Goal: Task Accomplishment & Management: Manage account settings

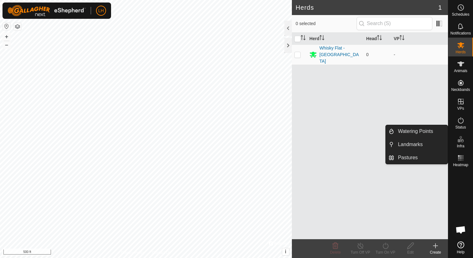
click at [464, 140] on icon at bounding box center [462, 139] width 8 height 8
click at [421, 156] on link "Pastures" at bounding box center [422, 157] width 54 height 13
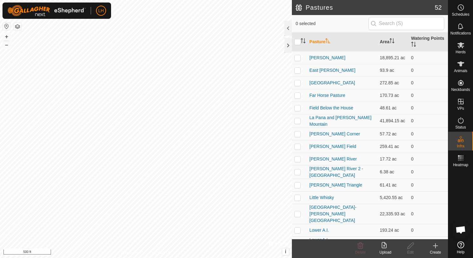
scroll to position [82, 0]
click at [434, 244] on icon at bounding box center [436, 246] width 8 height 8
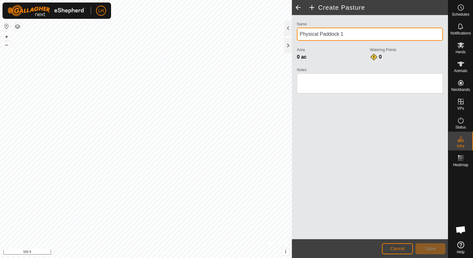
click at [350, 33] on input "Physical Paddock 1" at bounding box center [370, 34] width 146 height 13
type input "Headquarters"
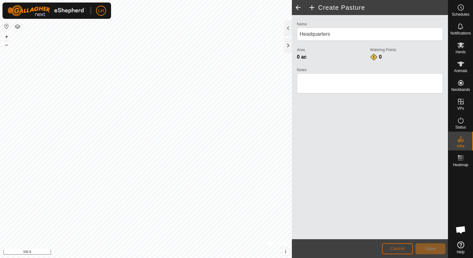
click at [389, 248] on button "Cancel" at bounding box center [397, 248] width 31 height 11
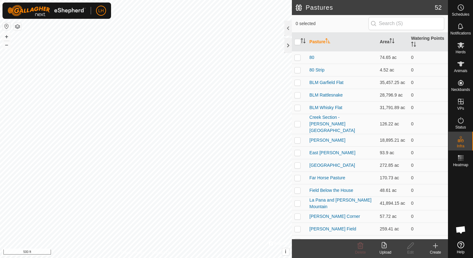
click at [437, 248] on icon at bounding box center [436, 246] width 8 height 8
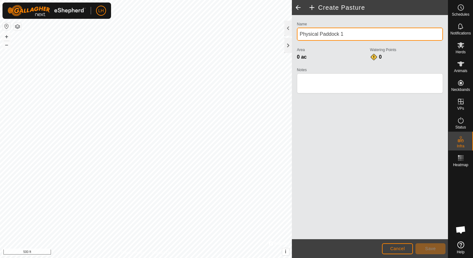
click at [351, 35] on input "Physical Paddock 1" at bounding box center [370, 34] width 146 height 13
type input "Headquarters"
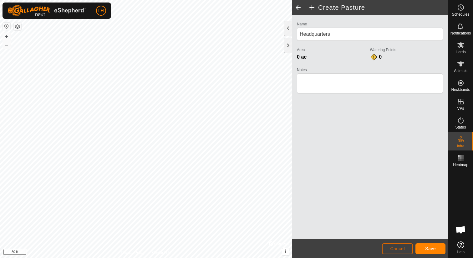
click at [395, 249] on span "Cancel" at bounding box center [397, 248] width 15 height 5
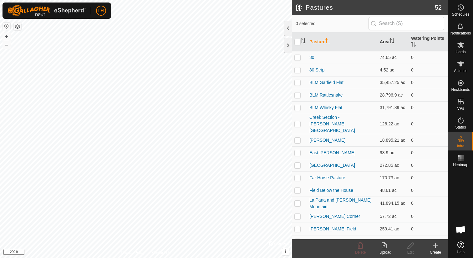
click at [437, 246] on icon at bounding box center [436, 246] width 8 height 8
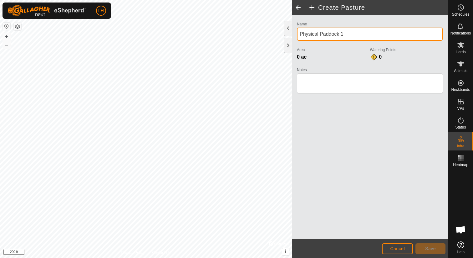
click at [360, 34] on input "Physical Paddock 1" at bounding box center [370, 34] width 146 height 13
click at [347, 34] on input "Headquarters" at bounding box center [370, 34] width 146 height 13
type input "Headquarters"
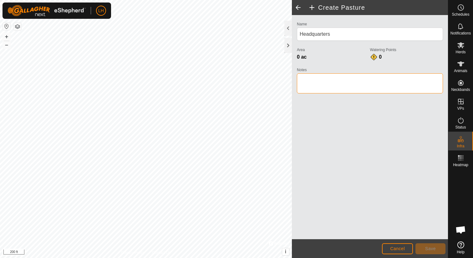
click at [332, 82] on textarea "Notes" at bounding box center [370, 83] width 146 height 20
type textarea "[PERSON_NAME][GEOGRAPHIC_DATA]"
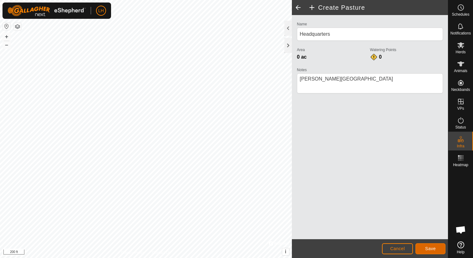
click at [435, 247] on span "Save" at bounding box center [431, 248] width 11 height 5
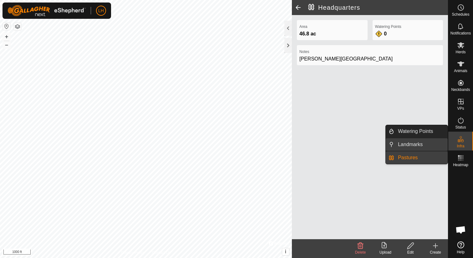
click at [435, 142] on link "Landmarks" at bounding box center [422, 144] width 54 height 13
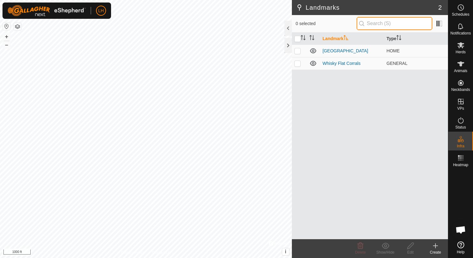
click at [391, 24] on input "text" at bounding box center [395, 23] width 76 height 13
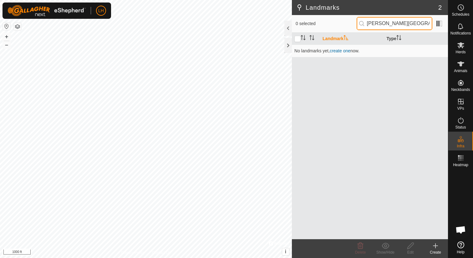
type input "[PERSON_NAME][GEOGRAPHIC_DATA]"
click at [435, 242] on icon at bounding box center [436, 246] width 8 height 8
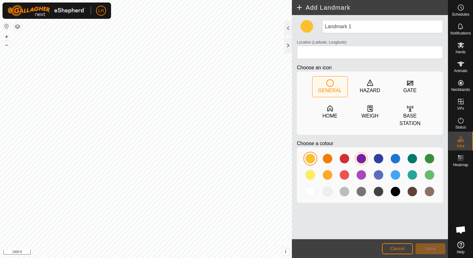
click at [362, 161] on div at bounding box center [362, 158] width 10 height 10
click at [335, 114] on div "HOME" at bounding box center [330, 116] width 15 height 8
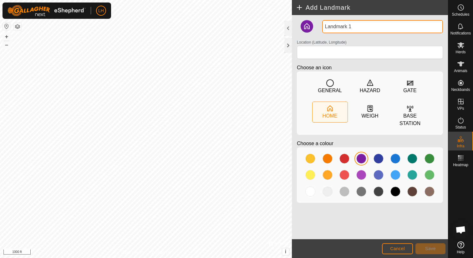
drag, startPoint x: 357, startPoint y: 27, endPoint x: 319, endPoint y: 28, distance: 37.9
click at [319, 28] on div "Landmark 1 Location (Latitude, Longitude) Choose an icon GENERAL HAZARD GATE HO…" at bounding box center [370, 114] width 151 height 188
type input "[PERSON_NAME][GEOGRAPHIC_DATA]"
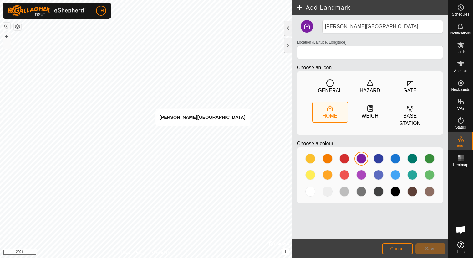
type input "38.890906, -119.389972"
click at [433, 250] on span "Save" at bounding box center [431, 248] width 11 height 5
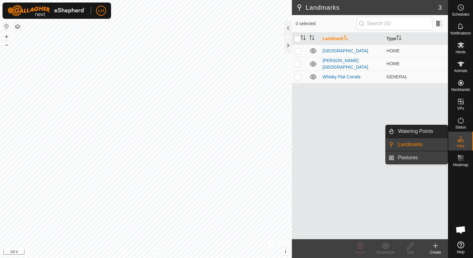
click at [423, 161] on link "Pastures" at bounding box center [422, 157] width 54 height 13
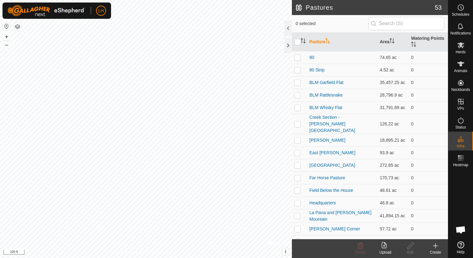
click at [436, 245] on icon at bounding box center [436, 245] width 0 height 4
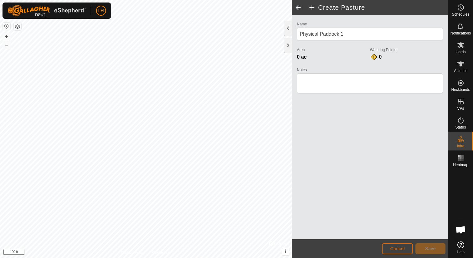
click at [406, 245] on button "Cancel" at bounding box center [397, 248] width 31 height 11
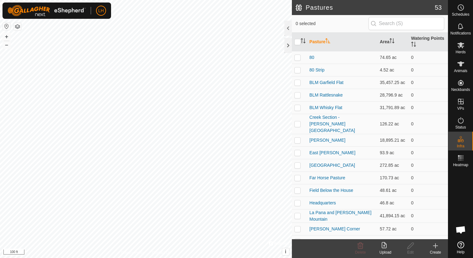
click at [433, 247] on icon at bounding box center [436, 246] width 8 height 8
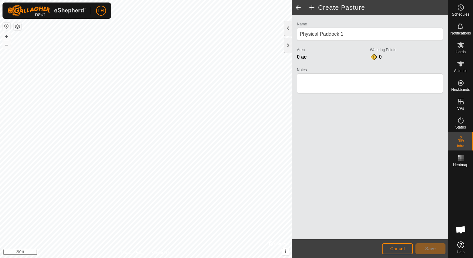
click at [368, 130] on div "Name Physical Paddock 1 Area 0 ac Watering Points 0 Notes" at bounding box center [370, 127] width 156 height 224
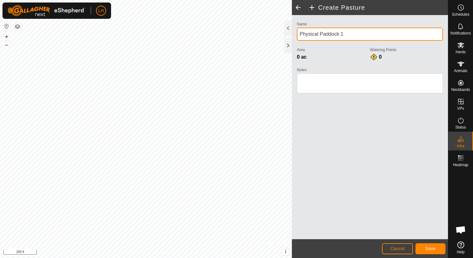
drag, startPoint x: 346, startPoint y: 36, endPoint x: 294, endPoint y: 36, distance: 52.0
click at [294, 36] on div "Name Physical Paddock 1 Area 0 ac Watering Points 0 Notes" at bounding box center [370, 127] width 156 height 224
type input "Long Pasture"
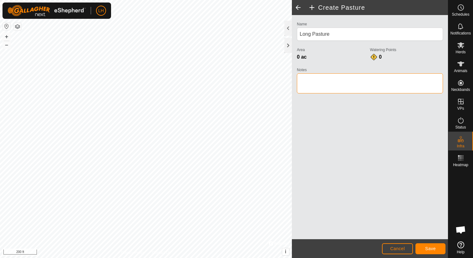
click at [315, 79] on textarea "Notes" at bounding box center [370, 83] width 146 height 20
type textarea "[PERSON_NAME][GEOGRAPHIC_DATA]"
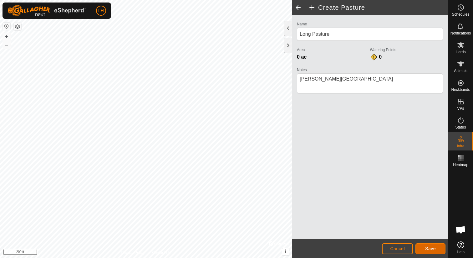
click at [429, 246] on span "Save" at bounding box center [431, 248] width 11 height 5
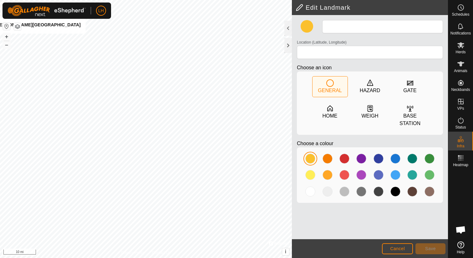
type input "[PERSON_NAME][GEOGRAPHIC_DATA]"
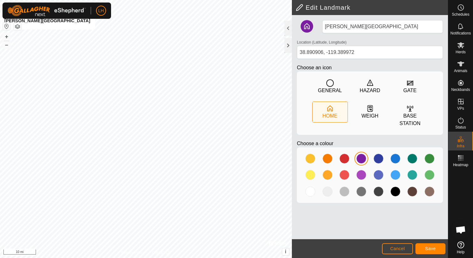
type input "38.908866, -119.335564"
click at [401, 244] on button "Cancel" at bounding box center [397, 248] width 31 height 11
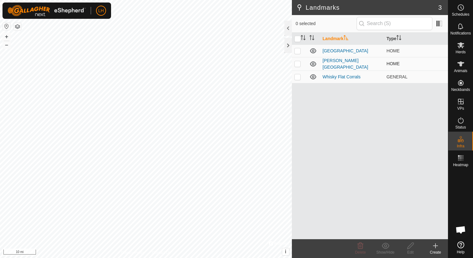
click at [315, 65] on icon at bounding box center [313, 63] width 6 height 5
click at [315, 63] on icon at bounding box center [314, 64] width 8 height 8
click at [334, 63] on link "[PERSON_NAME][GEOGRAPHIC_DATA]" at bounding box center [346, 64] width 46 height 12
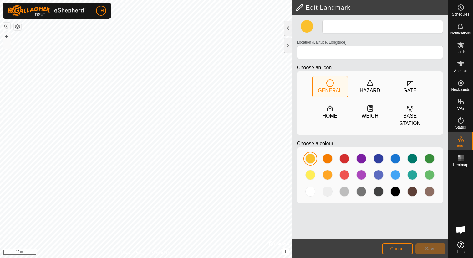
type input "[PERSON_NAME][GEOGRAPHIC_DATA]"
type input "38.890906, -119.389972"
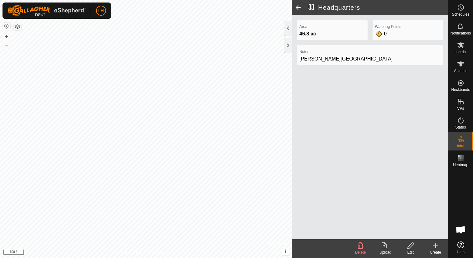
click at [414, 244] on icon at bounding box center [411, 246] width 8 height 8
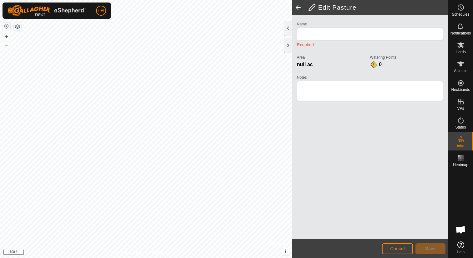
type input "Headquarters"
type textarea "[PERSON_NAME][GEOGRAPHIC_DATA]"
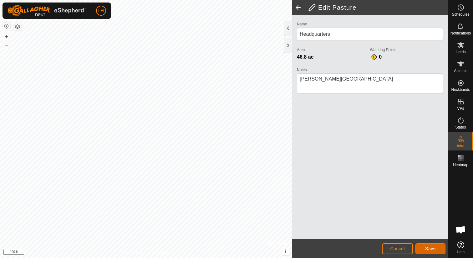
click at [427, 246] on span "Save" at bounding box center [431, 248] width 11 height 5
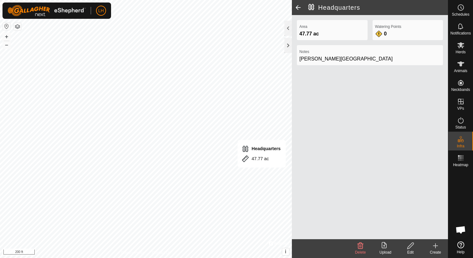
click at [436, 246] on icon at bounding box center [436, 245] width 0 height 4
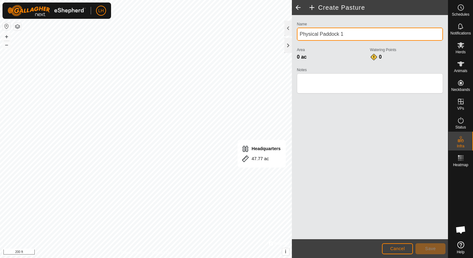
click at [350, 35] on input "Physical Paddock 1" at bounding box center [370, 34] width 146 height 13
type input "HQ Ditch"
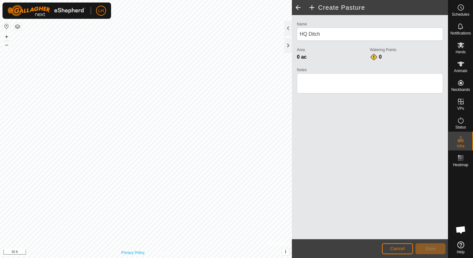
click at [144, 251] on div "Privacy Policy Contact Us + – ⇧ i © Mapbox , © OpenStreetMap , Improve this map…" at bounding box center [146, 129] width 292 height 258
click at [428, 245] on button "Save" at bounding box center [431, 248] width 30 height 11
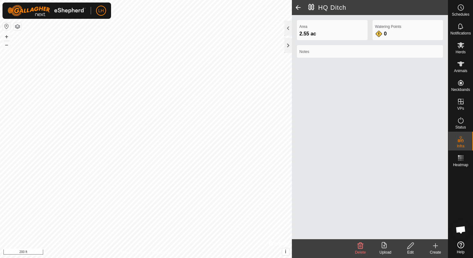
click at [410, 246] on icon at bounding box center [411, 245] width 6 height 6
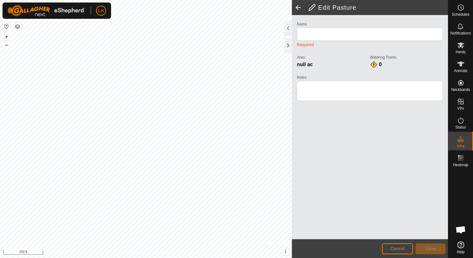
type input "HQ Ditch"
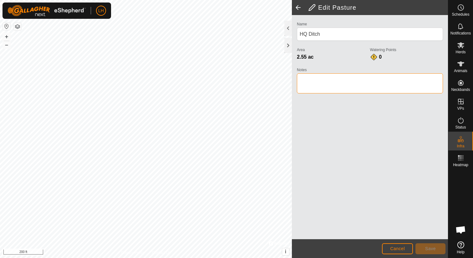
click at [331, 88] on textarea "Notes" at bounding box center [370, 83] width 146 height 20
type textarea "[PERSON_NAME][GEOGRAPHIC_DATA]"
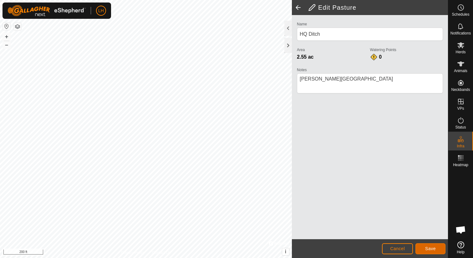
click at [423, 246] on button "Save" at bounding box center [431, 248] width 30 height 11
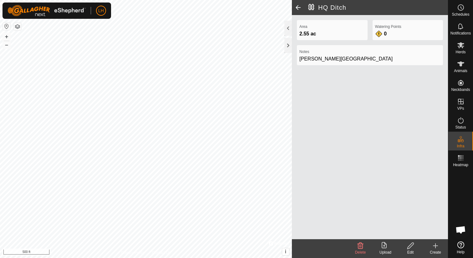
click at [436, 246] on icon at bounding box center [436, 245] width 0 height 4
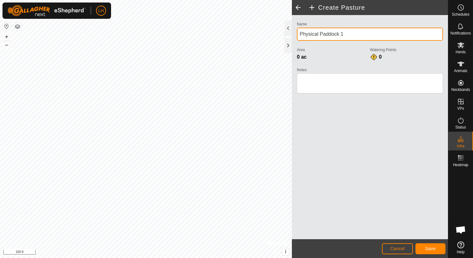
click at [342, 36] on input "Physical Paddock 1" at bounding box center [370, 34] width 146 height 13
click at [345, 35] on input "Physical Paddock 1" at bounding box center [370, 34] width 146 height 13
type input "HQ Water Trap"
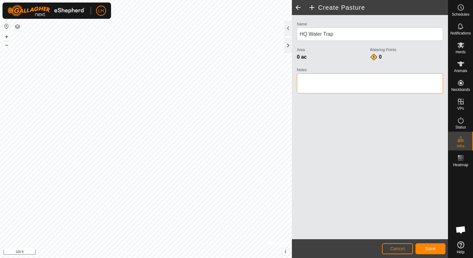
click at [325, 79] on textarea "Notes" at bounding box center [370, 83] width 146 height 20
type textarea "[PERSON_NAME][GEOGRAPHIC_DATA]"
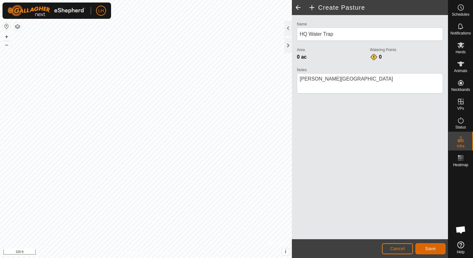
click at [432, 251] on button "Save" at bounding box center [431, 248] width 30 height 11
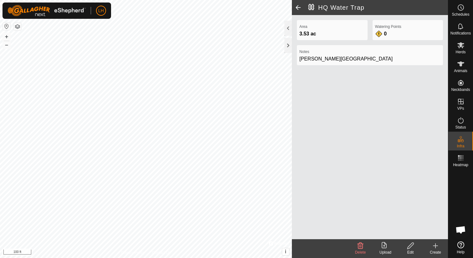
drag, startPoint x: 436, startPoint y: 243, endPoint x: 419, endPoint y: 237, distance: 18.2
click at [436, 243] on icon at bounding box center [436, 246] width 8 height 8
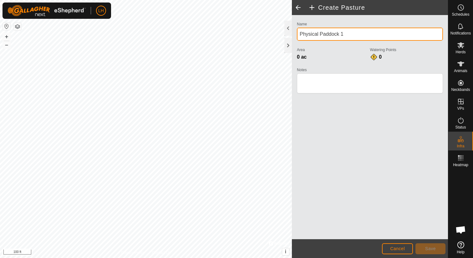
click at [350, 35] on input "Physical Paddock 1" at bounding box center [370, 34] width 146 height 13
type input "Trefoil"
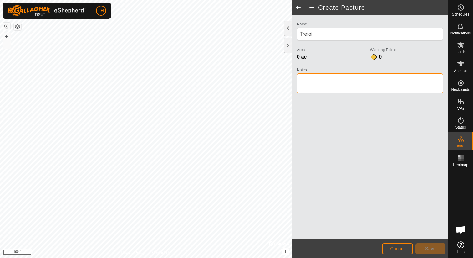
click at [333, 82] on textarea "Notes" at bounding box center [370, 83] width 146 height 20
type textarea "[PERSON_NAME][GEOGRAPHIC_DATA]"
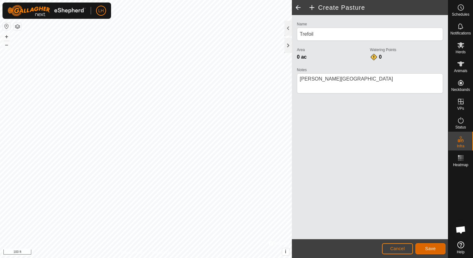
click at [437, 247] on button "Save" at bounding box center [431, 248] width 30 height 11
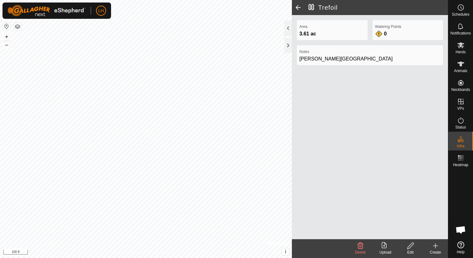
drag, startPoint x: 437, startPoint y: 244, endPoint x: 408, endPoint y: 236, distance: 30.1
click at [437, 244] on icon at bounding box center [436, 246] width 8 height 8
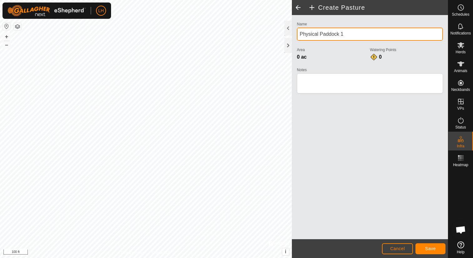
drag, startPoint x: 348, startPoint y: 36, endPoint x: 295, endPoint y: 34, distance: 53.6
click at [295, 34] on div "Name Physical Paddock 1 Area 0 ac Watering Points 0 Notes" at bounding box center [370, 60] width 151 height 80
click at [302, 35] on input "Goat Pasture" at bounding box center [370, 34] width 146 height 13
type input "[PERSON_NAME]'s Goat Pasture"
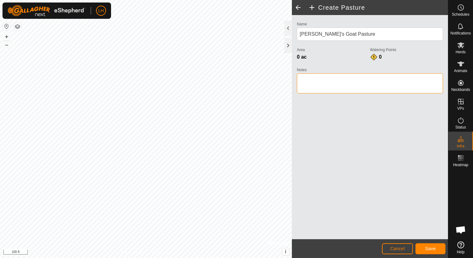
click at [313, 79] on textarea "Notes" at bounding box center [370, 83] width 146 height 20
type textarea "[PERSON_NAME][GEOGRAPHIC_DATA]"
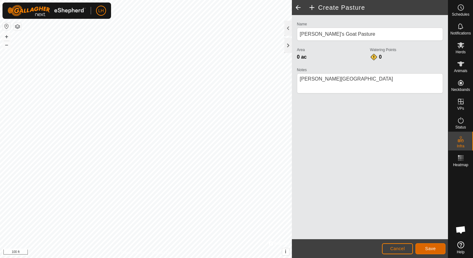
click at [432, 249] on span "Save" at bounding box center [431, 248] width 11 height 5
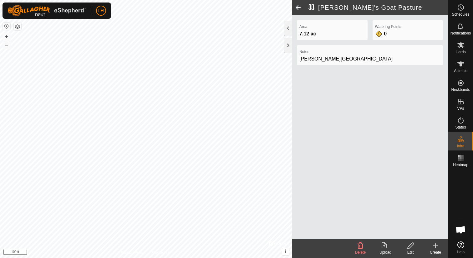
click at [437, 245] on icon at bounding box center [436, 246] width 8 height 8
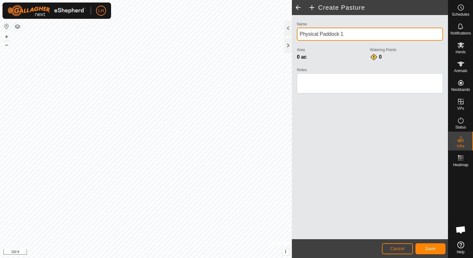
click at [350, 34] on input "Physical Paddock 1" at bounding box center [370, 34] width 146 height 13
type input "Dog Sheep Pasture"
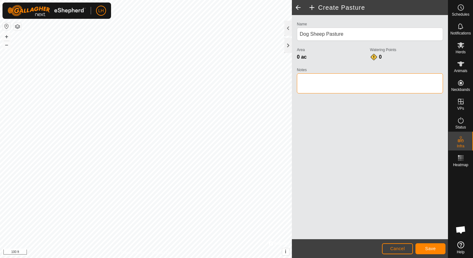
click at [332, 77] on textarea "Notes" at bounding box center [370, 83] width 146 height 20
type textarea "[PERSON_NAME][GEOGRAPHIC_DATA]"
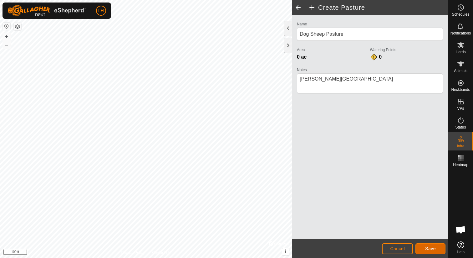
click at [432, 248] on span "Save" at bounding box center [431, 248] width 11 height 5
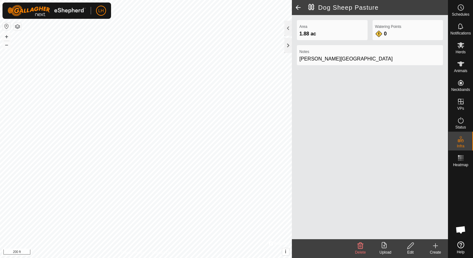
click at [436, 245] on icon at bounding box center [436, 246] width 8 height 8
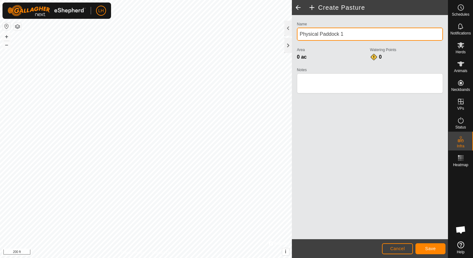
drag, startPoint x: 360, startPoint y: 32, endPoint x: 308, endPoint y: 34, distance: 51.7
click at [295, 33] on div "Name Physical Paddock 1 Area 0 ac Watering Points 0 Notes" at bounding box center [370, 60] width 151 height 80
type input "South [PERSON_NAME]"
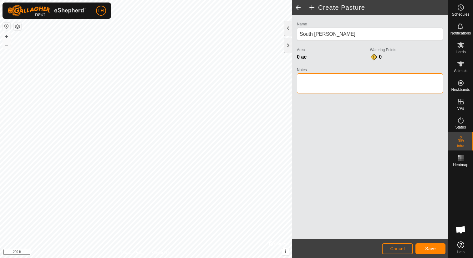
click at [344, 78] on textarea "Notes" at bounding box center [370, 83] width 146 height 20
type textarea "[PERSON_NAME][GEOGRAPHIC_DATA]"
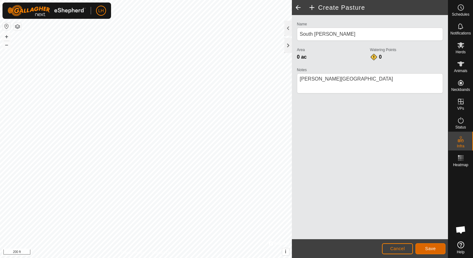
click at [432, 245] on button "Save" at bounding box center [431, 248] width 30 height 11
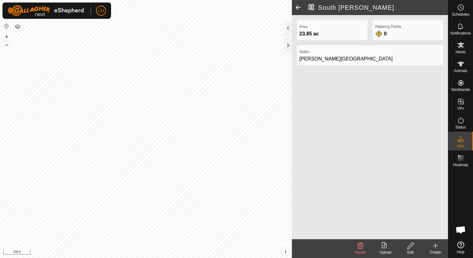
click at [411, 245] on icon at bounding box center [411, 246] width 8 height 8
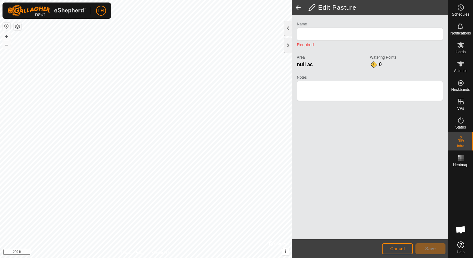
type input "South [PERSON_NAME]"
type textarea "[PERSON_NAME][GEOGRAPHIC_DATA]"
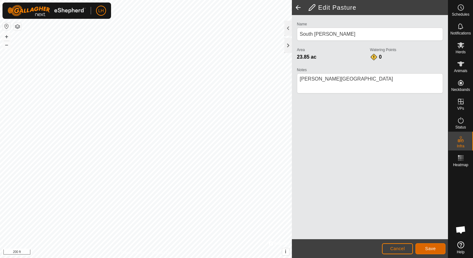
click at [435, 247] on span "Save" at bounding box center [431, 248] width 11 height 5
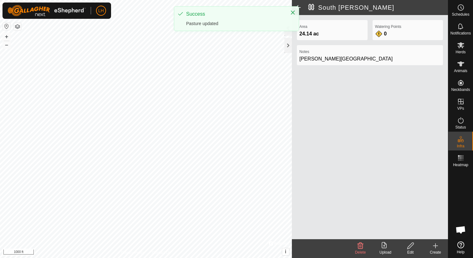
click at [301, 226] on div "[GEOGRAPHIC_DATA][PERSON_NAME] 24.14 ac Watering Points 0 Notes [PERSON_NAME] V…" at bounding box center [224, 129] width 448 height 258
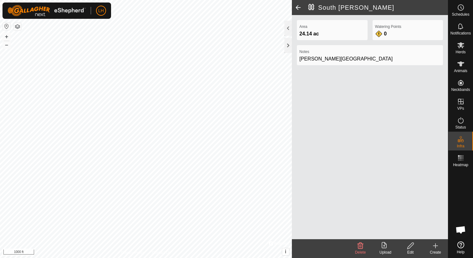
click at [322, 144] on div "[GEOGRAPHIC_DATA][PERSON_NAME] 24.14 ac Watering Points 0 Notes [PERSON_NAME] V…" at bounding box center [224, 129] width 448 height 258
click at [435, 244] on icon at bounding box center [436, 246] width 8 height 8
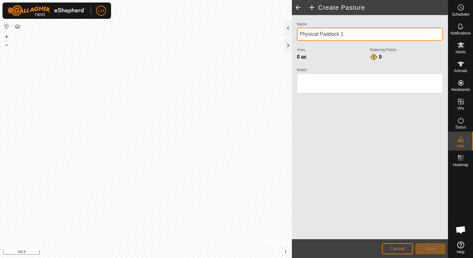
click at [351, 37] on input "Physical Paddock 1" at bounding box center [370, 34] width 146 height 13
type input "North [PERSON_NAME]"
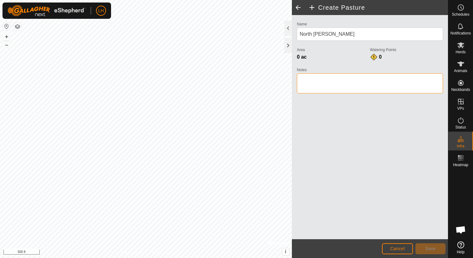
click at [348, 76] on textarea "Notes" at bounding box center [370, 83] width 146 height 20
type textarea "[PERSON_NAME][GEOGRAPHIC_DATA]"
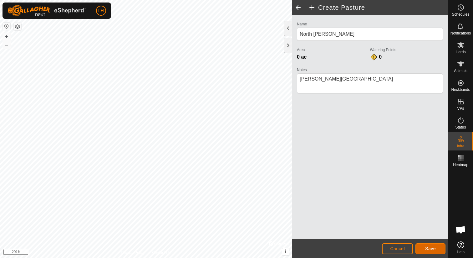
click at [428, 248] on span "Save" at bounding box center [431, 248] width 11 height 5
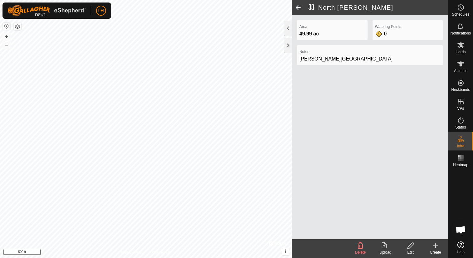
click at [437, 244] on icon at bounding box center [436, 246] width 8 height 8
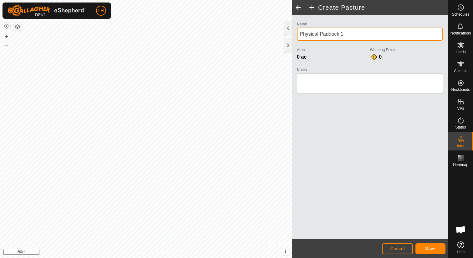
drag, startPoint x: 347, startPoint y: 35, endPoint x: 294, endPoint y: 35, distance: 52.9
click at [295, 35] on div "Name Physical Paddock 1 Area 0 ac Watering Points 0 Notes" at bounding box center [370, 60] width 151 height 80
type input "Northwest [PERSON_NAME]"
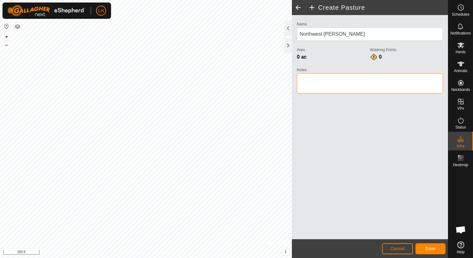
click at [312, 76] on textarea "Notes" at bounding box center [370, 83] width 146 height 20
type textarea "[PERSON_NAME][GEOGRAPHIC_DATA]"
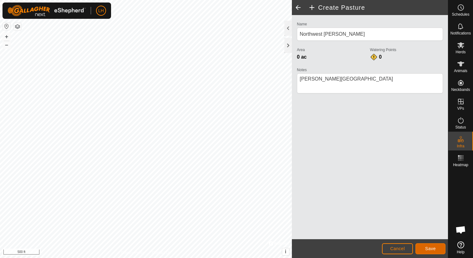
click at [427, 246] on span "Save" at bounding box center [431, 248] width 11 height 5
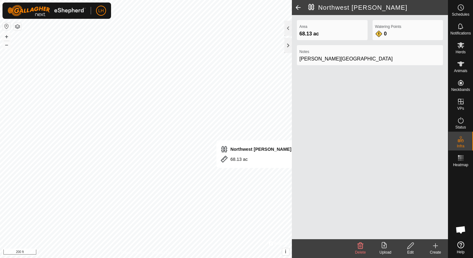
click at [438, 246] on icon at bounding box center [436, 246] width 8 height 8
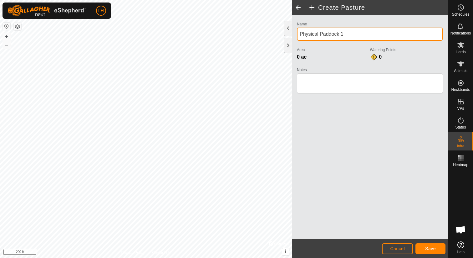
drag, startPoint x: 346, startPoint y: 35, endPoint x: 305, endPoint y: 36, distance: 41.0
click at [292, 34] on div "Create Pasture Name Physical Paddock 1 Area 0 ac Watering Points 0 Notes Cancel…" at bounding box center [370, 129] width 156 height 258
type input "[GEOGRAPHIC_DATA]"
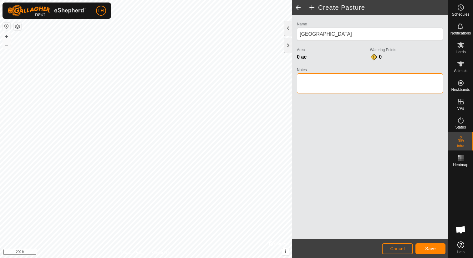
click at [377, 80] on textarea "Notes" at bounding box center [370, 83] width 146 height 20
type textarea "[PERSON_NAME][GEOGRAPHIC_DATA]"
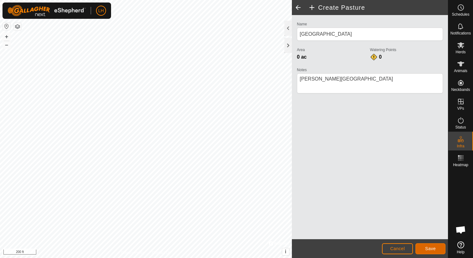
click at [435, 246] on span "Save" at bounding box center [431, 248] width 11 height 5
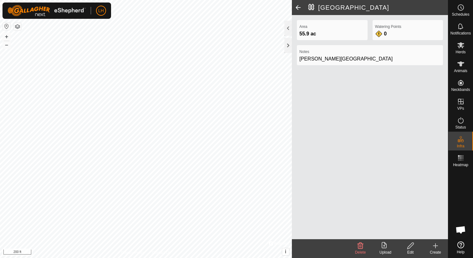
click at [436, 246] on icon at bounding box center [436, 246] width 8 height 8
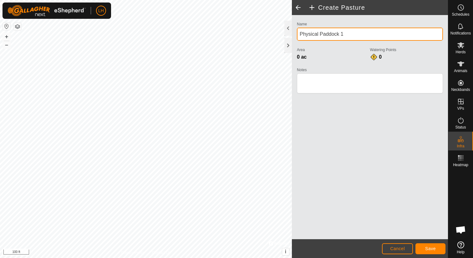
drag, startPoint x: 349, startPoint y: 36, endPoint x: 295, endPoint y: 37, distance: 54.2
click at [295, 37] on div "Name Physical Paddock 1 Area 0 ac Watering Points 0 Notes" at bounding box center [370, 60] width 151 height 80
type input "[GEOGRAPHIC_DATA]"
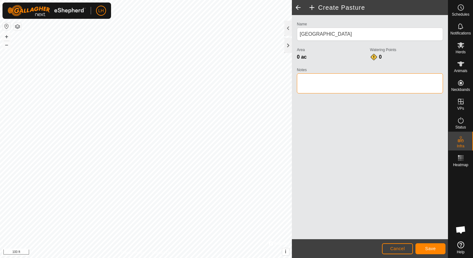
click at [315, 77] on textarea "Notes" at bounding box center [370, 83] width 146 height 20
type textarea "[PERSON_NAME][GEOGRAPHIC_DATA]"
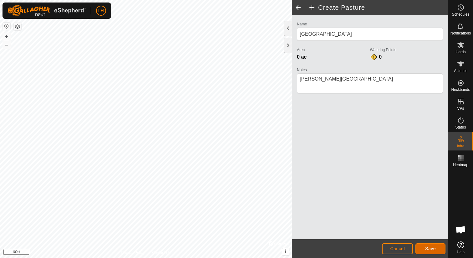
click at [427, 246] on span "Save" at bounding box center [431, 248] width 11 height 5
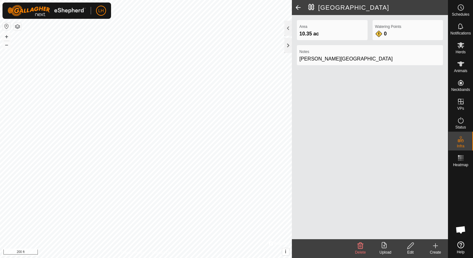
click at [437, 247] on icon at bounding box center [436, 246] width 8 height 8
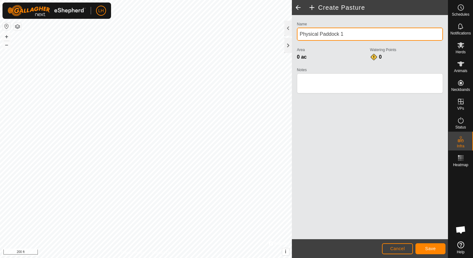
drag, startPoint x: 349, startPoint y: 36, endPoint x: 295, endPoint y: 37, distance: 53.6
click at [295, 37] on div "Name Physical Paddock 1 Area 0 ac Watering Points 0 Notes" at bounding box center [370, 60] width 151 height 80
type input "Hill Field - SV"
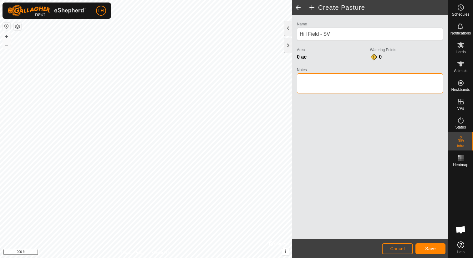
click at [338, 84] on textarea "Notes" at bounding box center [370, 83] width 146 height 20
type textarea "A"
type textarea "[PERSON_NAME][GEOGRAPHIC_DATA]"
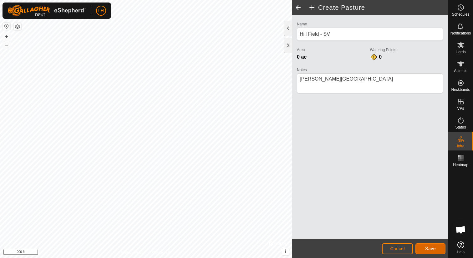
click at [432, 247] on span "Save" at bounding box center [431, 248] width 11 height 5
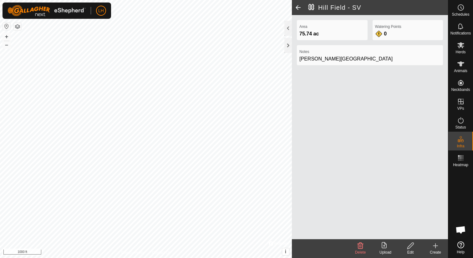
click at [308, 193] on div "[GEOGRAPHIC_DATA] - SV Area 75.74 ac Watering Points 0 Notes [PERSON_NAME] Vall…" at bounding box center [224, 129] width 448 height 258
drag, startPoint x: 439, startPoint y: 245, endPoint x: 396, endPoint y: 203, distance: 59.3
click at [439, 245] on icon at bounding box center [436, 246] width 8 height 8
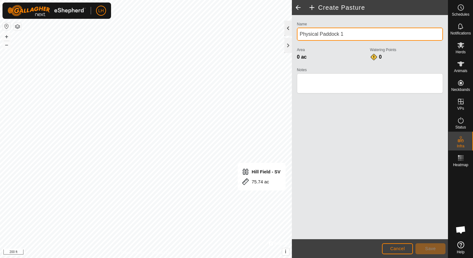
drag, startPoint x: 347, startPoint y: 35, endPoint x: 289, endPoint y: 35, distance: 57.6
click at [292, 35] on div "Create Pasture Name Physical Paddock 1 Area 0 ac Watering Points 0 Notes Cancel…" at bounding box center [370, 129] width 156 height 258
type input "Wagonbridge"
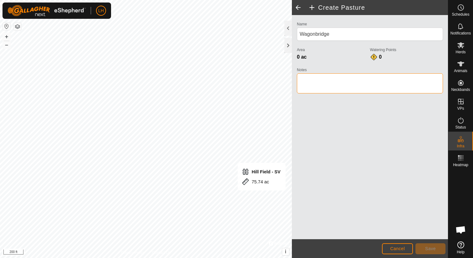
click at [326, 76] on textarea "Notes" at bounding box center [370, 83] width 146 height 20
type textarea "[PERSON_NAME][GEOGRAPHIC_DATA]"
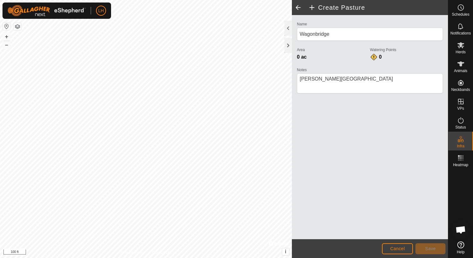
click at [293, 85] on div "Create Pasture Name Wagonbridge Area 0 ac Watering Points 0 Notes Cancel Save P…" at bounding box center [224, 129] width 448 height 258
click at [435, 246] on span "Save" at bounding box center [431, 248] width 11 height 5
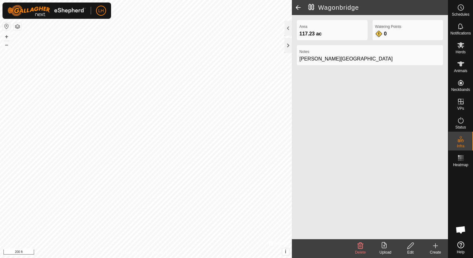
click at [437, 246] on icon at bounding box center [436, 246] width 8 height 8
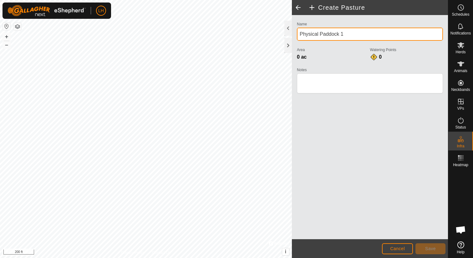
click at [349, 34] on input "Physical Paddock 1" at bounding box center [370, 34] width 146 height 13
type input "[GEOGRAPHIC_DATA]"
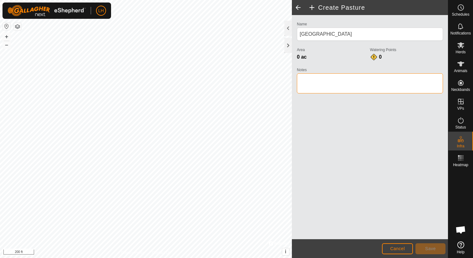
click at [339, 80] on textarea "Notes" at bounding box center [370, 83] width 146 height 20
type textarea "[PERSON_NAME][GEOGRAPHIC_DATA]"
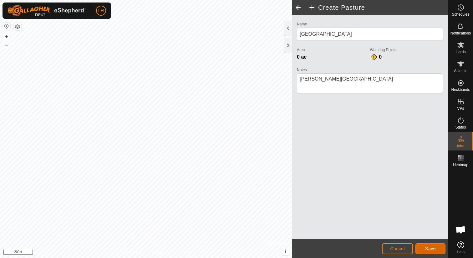
click at [434, 252] on button "Save" at bounding box center [431, 248] width 30 height 11
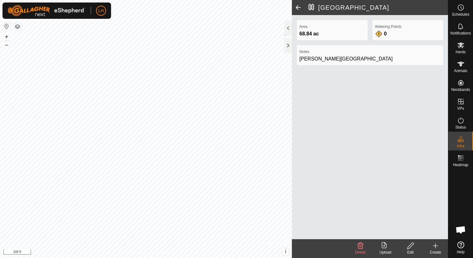
click at [436, 247] on icon at bounding box center [436, 246] width 8 height 8
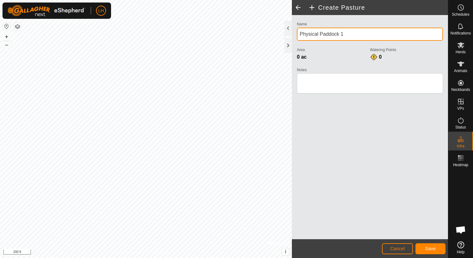
drag, startPoint x: 347, startPoint y: 34, endPoint x: 354, endPoint y: 42, distance: 10.2
click at [292, 35] on div "Create Pasture Name Physical Paddock 1 Area 0 ac Watering Points 0 Notes Cancel…" at bounding box center [370, 129] width 156 height 258
type input "North [PERSON_NAME]"
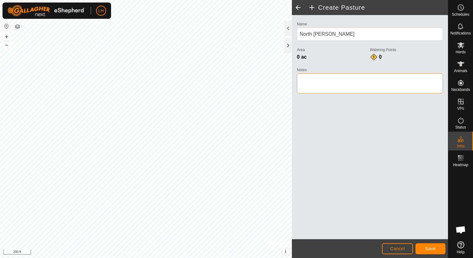
click at [390, 81] on textarea "Notes" at bounding box center [370, 83] width 146 height 20
type textarea "[PERSON_NAME][GEOGRAPHIC_DATA]"
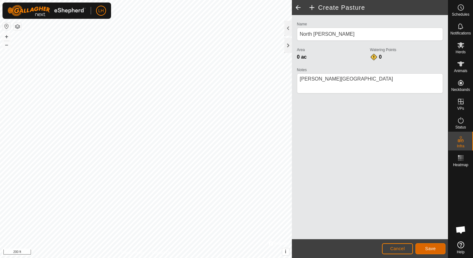
click at [437, 247] on button "Save" at bounding box center [431, 248] width 30 height 11
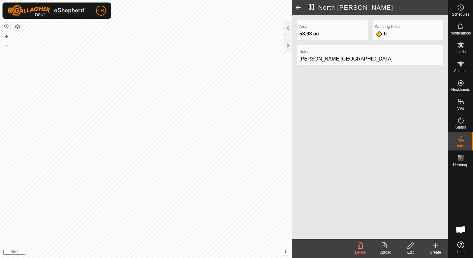
drag, startPoint x: 437, startPoint y: 246, endPoint x: 404, endPoint y: 231, distance: 36.1
click at [437, 246] on icon at bounding box center [436, 246] width 4 height 0
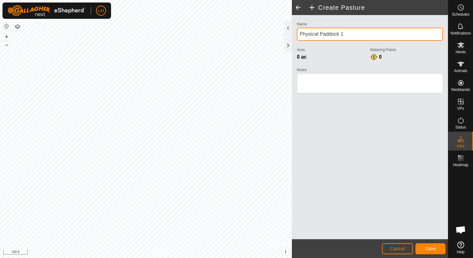
drag, startPoint x: 352, startPoint y: 36, endPoint x: 290, endPoint y: 37, distance: 62.3
click at [292, 37] on div "Create Pasture Name Physical Paddock 1 Area 0 ac Watering Points 0 Notes Cancel…" at bounding box center [370, 129] width 156 height 258
type input "South 80"
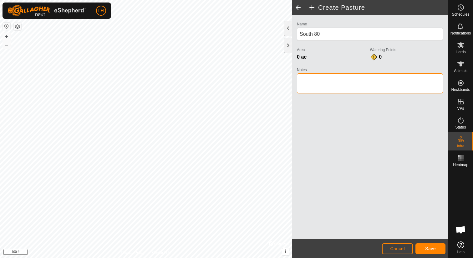
click at [319, 77] on textarea "Notes" at bounding box center [370, 83] width 146 height 20
type textarea "[PERSON_NAME][GEOGRAPHIC_DATA]"
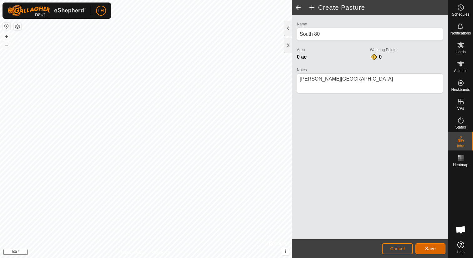
click at [425, 245] on button "Save" at bounding box center [431, 248] width 30 height 11
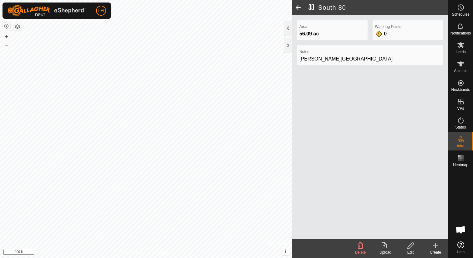
drag, startPoint x: 437, startPoint y: 246, endPoint x: 427, endPoint y: 239, distance: 12.0
click at [437, 246] on icon at bounding box center [436, 246] width 8 height 8
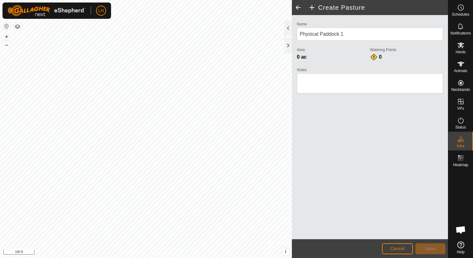
click at [317, 8] on div "Create Pasture Name Physical Paddock 1 Area 0 ac Watering Points 0 Notes Cancel…" at bounding box center [224, 129] width 448 height 258
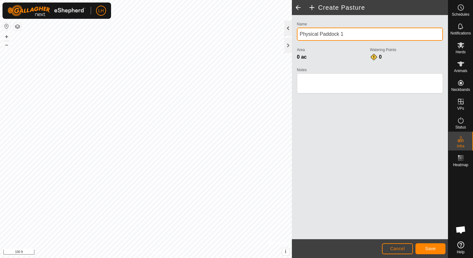
click at [282, 34] on div "Create Pasture Name Physical Paddock 1 Area 0 ac Watering Points 0 Notes Cancel…" at bounding box center [224, 129] width 448 height 258
drag, startPoint x: 343, startPoint y: 33, endPoint x: 299, endPoint y: 37, distance: 44.1
click at [299, 37] on input "Physical Paddock 1" at bounding box center [370, 34] width 146 height 13
type input "South [PERSON_NAME]"
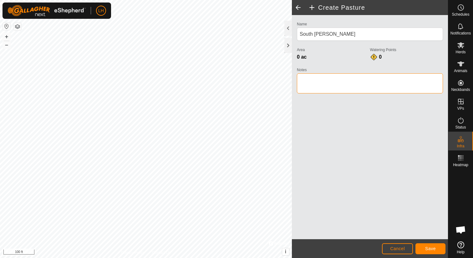
click at [314, 85] on textarea "Notes" at bounding box center [370, 83] width 146 height 20
type textarea "[PERSON_NAME][GEOGRAPHIC_DATA]"
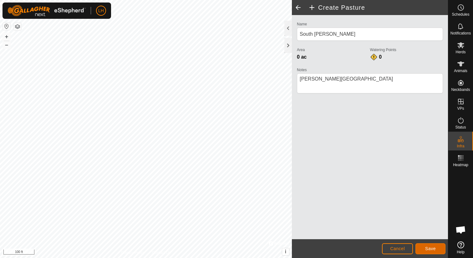
click at [434, 248] on span "Save" at bounding box center [431, 248] width 11 height 5
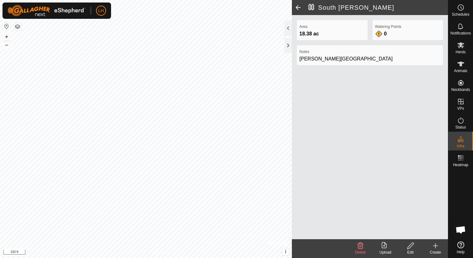
drag, startPoint x: 434, startPoint y: 247, endPoint x: 422, endPoint y: 230, distance: 20.4
click at [434, 247] on icon at bounding box center [436, 246] width 8 height 8
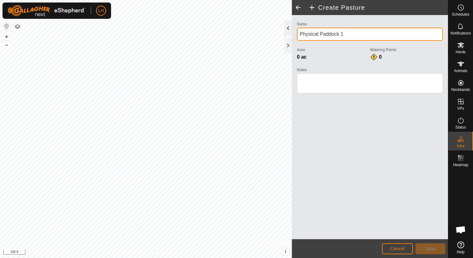
drag, startPoint x: 350, startPoint y: 36, endPoint x: 290, endPoint y: 34, distance: 59.9
click at [292, 34] on div "Create Pasture Name Physical Paddock 1 Area 0 ac Watering Points 0 Notes Cancel…" at bounding box center [370, 129] width 156 height 258
type input "[PERSON_NAME]"
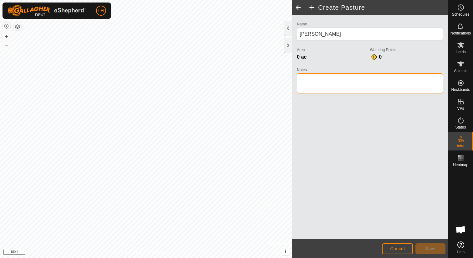
click at [310, 77] on textarea "Notes" at bounding box center [370, 83] width 146 height 20
type textarea "[PERSON_NAME][GEOGRAPHIC_DATA]"
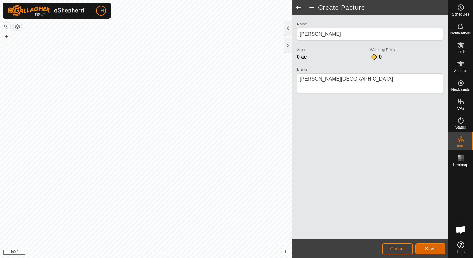
click at [430, 247] on span "Save" at bounding box center [431, 248] width 11 height 5
